Goal: Task Accomplishment & Management: Use online tool/utility

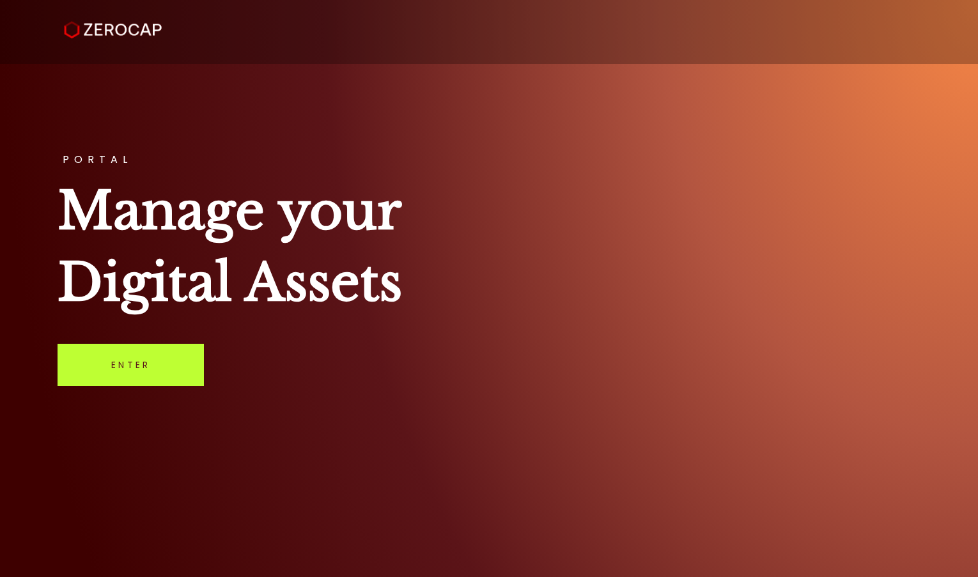
click at [139, 352] on link "Enter" at bounding box center [131, 365] width 146 height 42
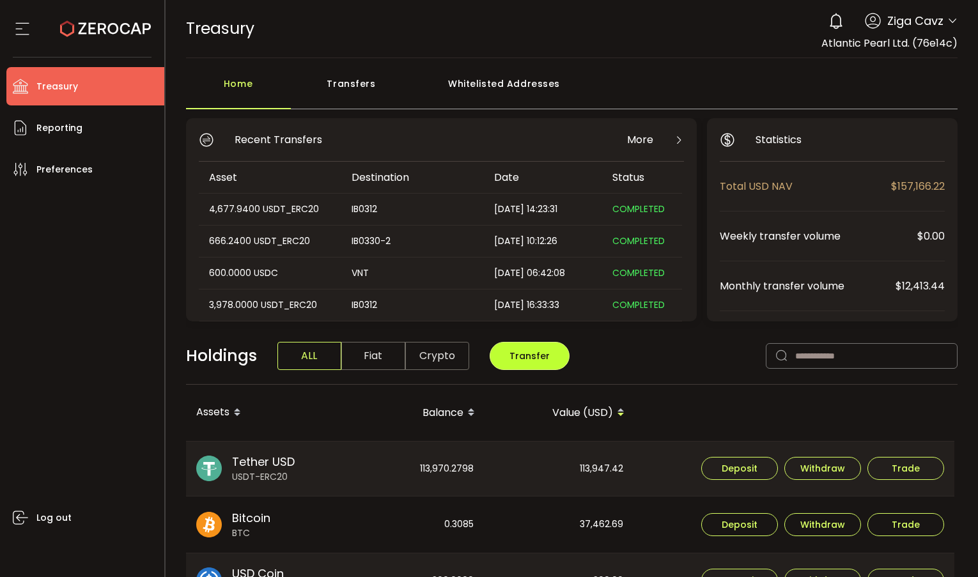
click at [532, 357] on span "Transfer" at bounding box center [530, 356] width 40 height 13
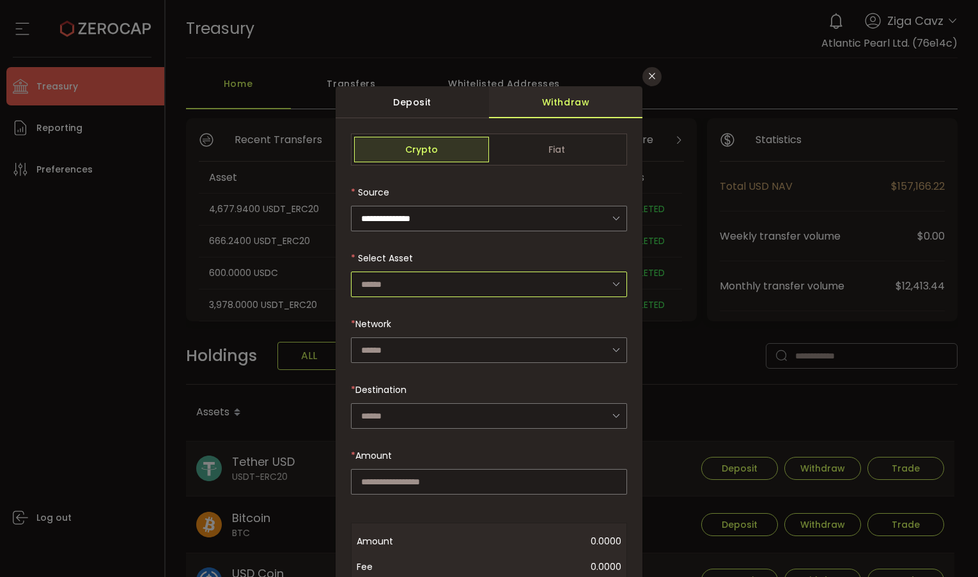
click at [433, 287] on input "dialog" at bounding box center [489, 285] width 276 height 26
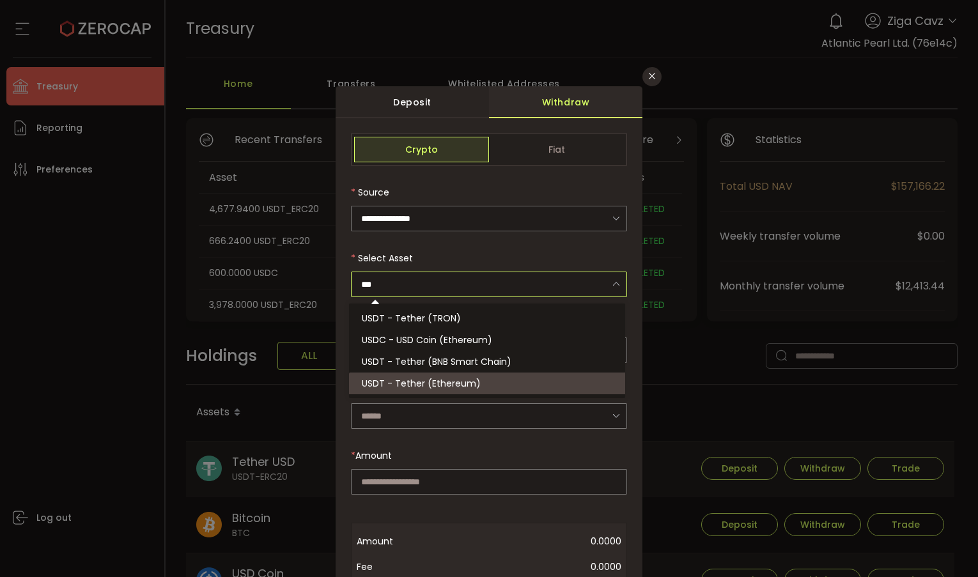
click at [414, 379] on span "USDT - Tether (Ethereum)" at bounding box center [421, 383] width 119 height 13
type input "**********"
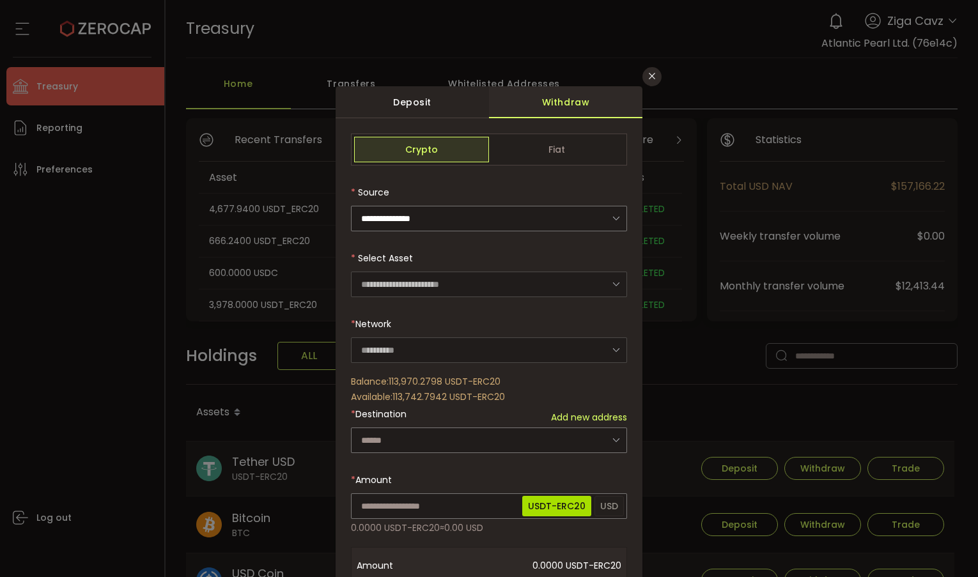
type input "********"
click at [402, 438] on input "dialog" at bounding box center [489, 441] width 276 height 26
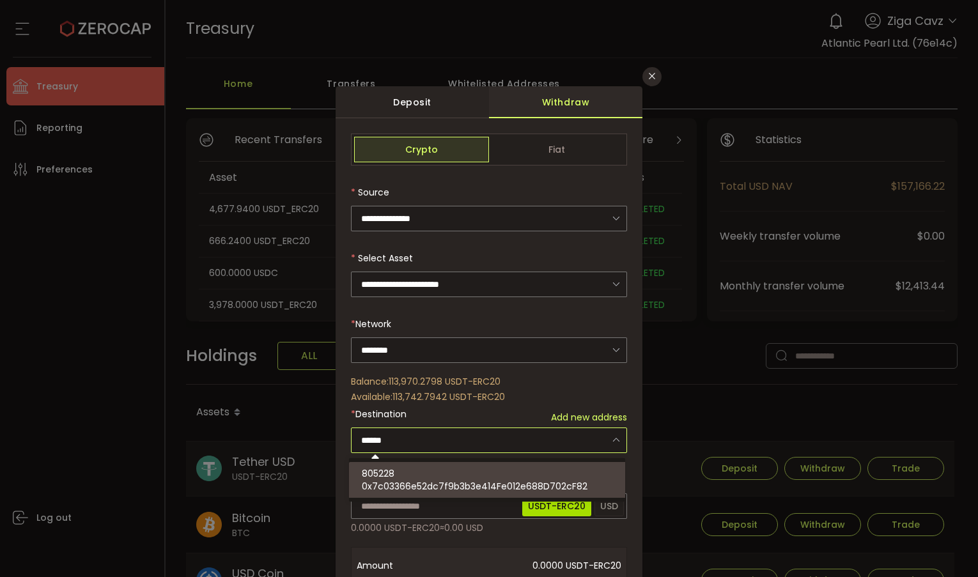
click at [394, 474] on span "805228" at bounding box center [378, 473] width 33 height 13
type input "**********"
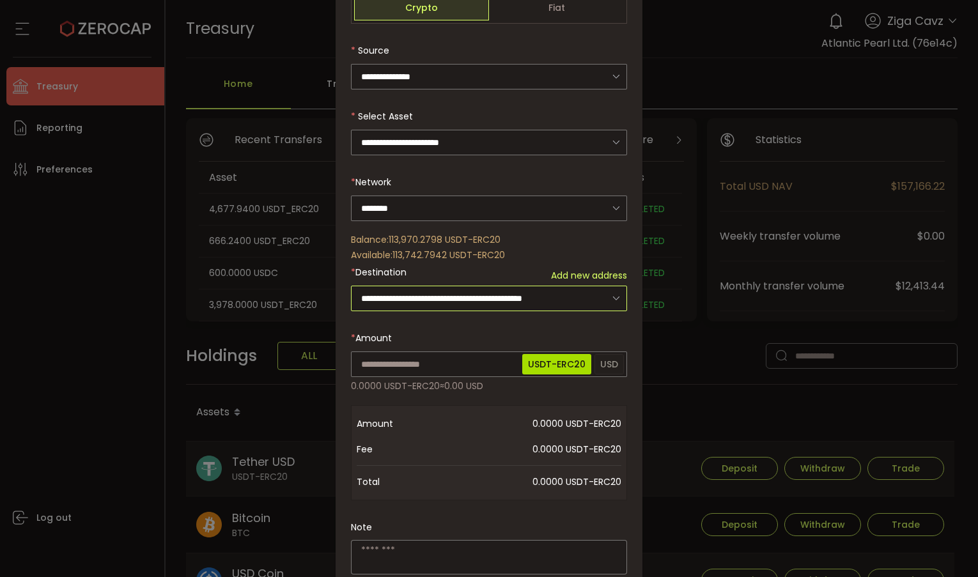
scroll to position [192, 0]
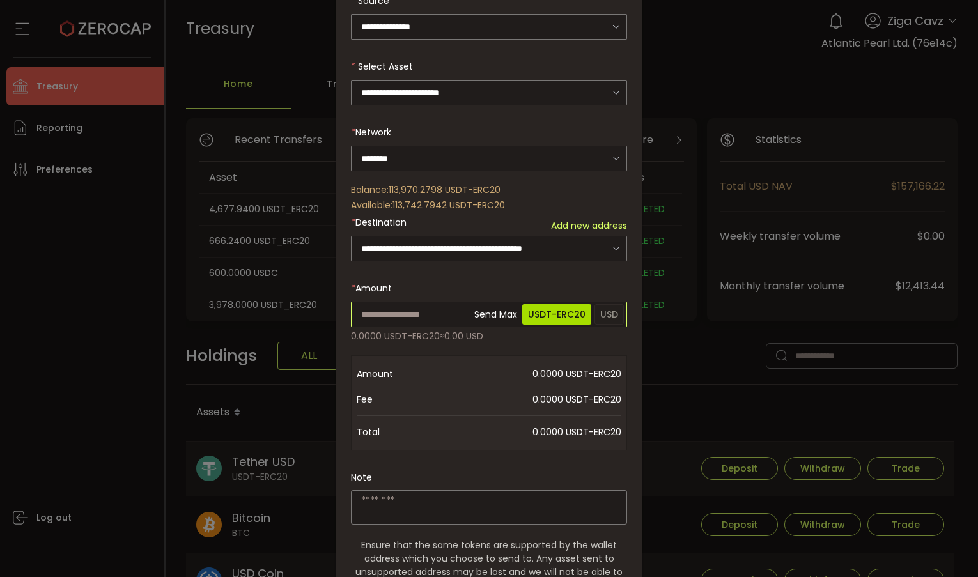
click at [407, 304] on input "dialog" at bounding box center [489, 315] width 276 height 26
type input "**"
click at [539, 269] on div "**********" at bounding box center [489, 312] width 276 height 741
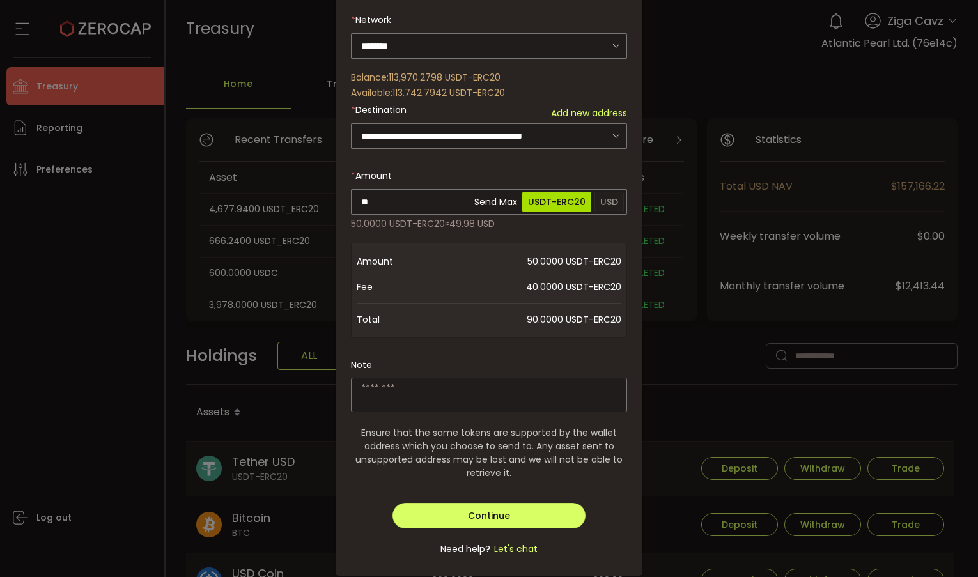
scroll to position [332, 0]
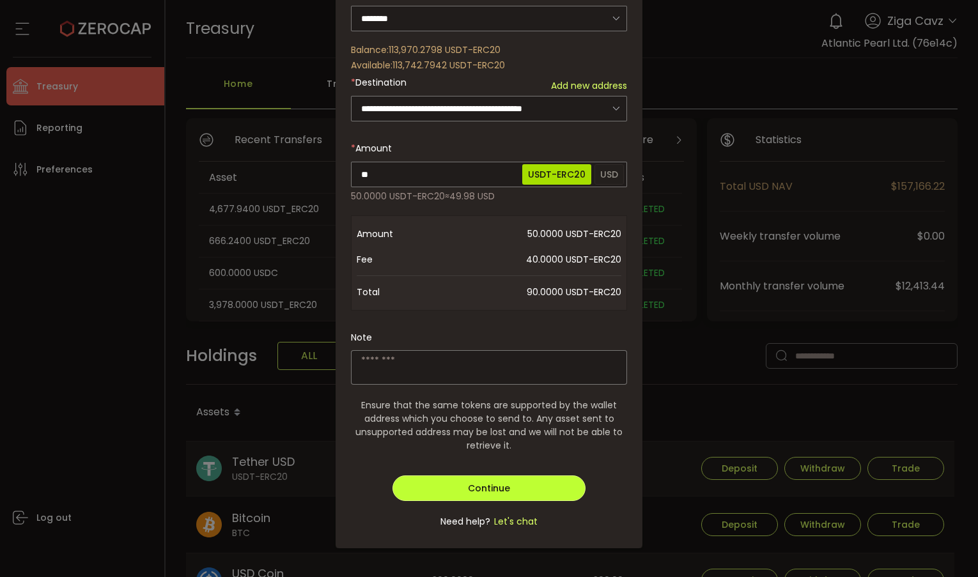
click at [484, 485] on span "Continue" at bounding box center [489, 488] width 42 height 13
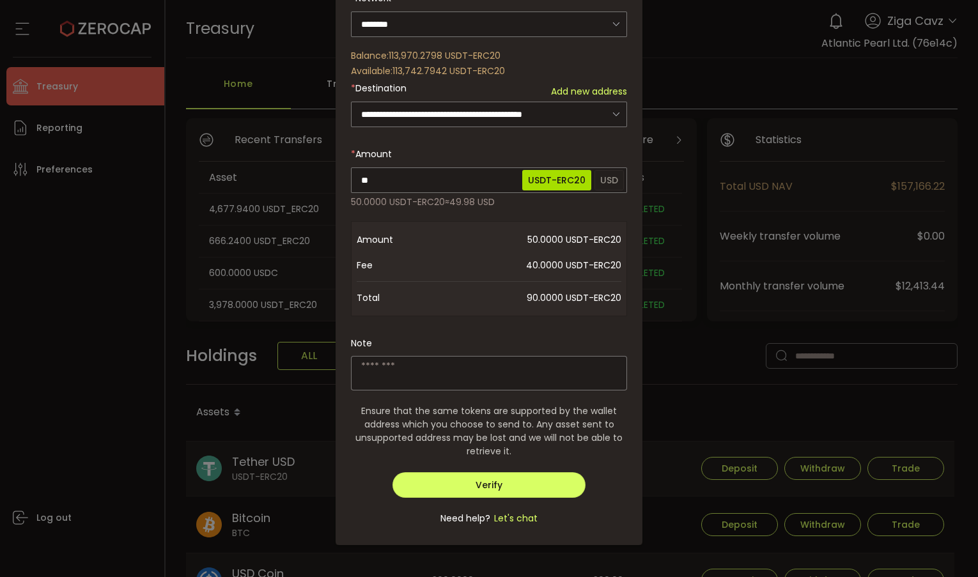
scroll to position [323, 0]
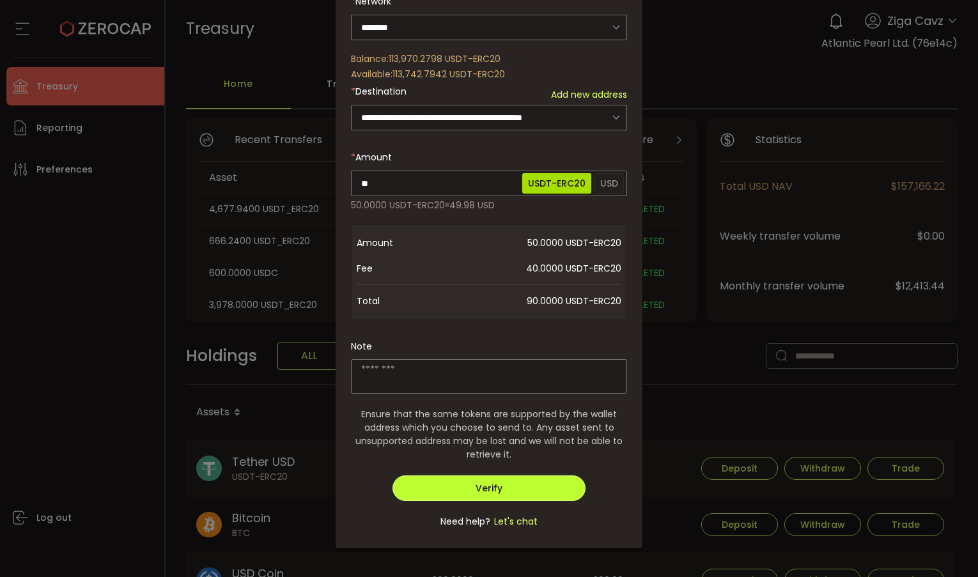
click at [484, 485] on span "Verify" at bounding box center [489, 488] width 27 height 13
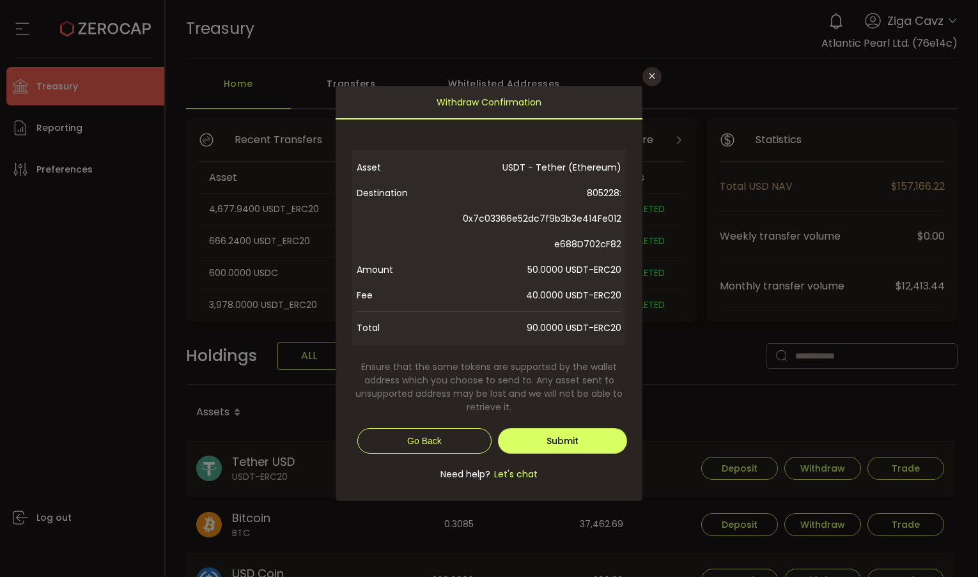
drag, startPoint x: 621, startPoint y: 243, endPoint x: 461, endPoint y: 226, distance: 160.7
click at [461, 226] on span "805228: 0x7c03366e52dc7f9b3b3e414Fe012e688D702cF82" at bounding box center [540, 218] width 162 height 77
copy span "0x7c03366e52dc7f9b3b3e414Fe012e688D702cF82"
click at [558, 449] on button "Submit" at bounding box center [562, 441] width 129 height 26
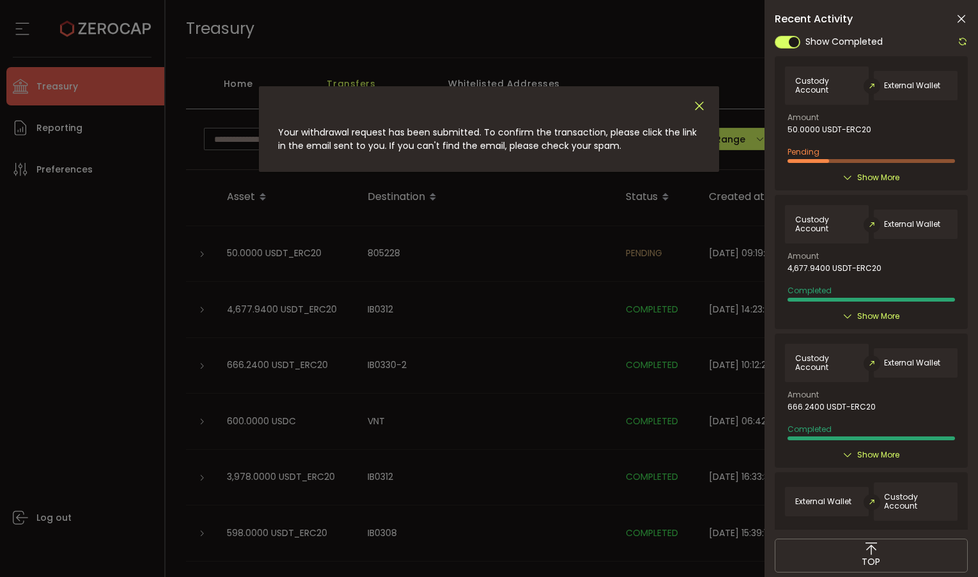
click at [698, 104] on icon "Close" at bounding box center [700, 106] width 14 height 14
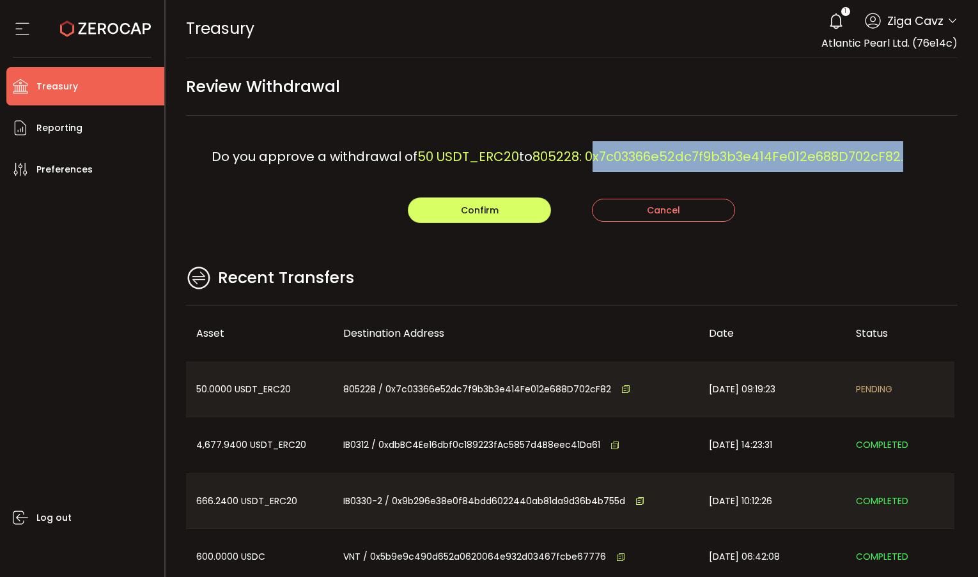
drag, startPoint x: 907, startPoint y: 155, endPoint x: 592, endPoint y: 155, distance: 315.3
click at [592, 155] on span "805228: 0x7c03366e52dc7f9b3b3e414Fe012e688D702cF82." at bounding box center [718, 157] width 371 height 18
copy span "0x7c03366e52dc7f9b3b3e414Fe012e688D702cF82"
click at [476, 215] on span "Confirm" at bounding box center [480, 210] width 38 height 13
